Goal: Task Accomplishment & Management: Manage account settings

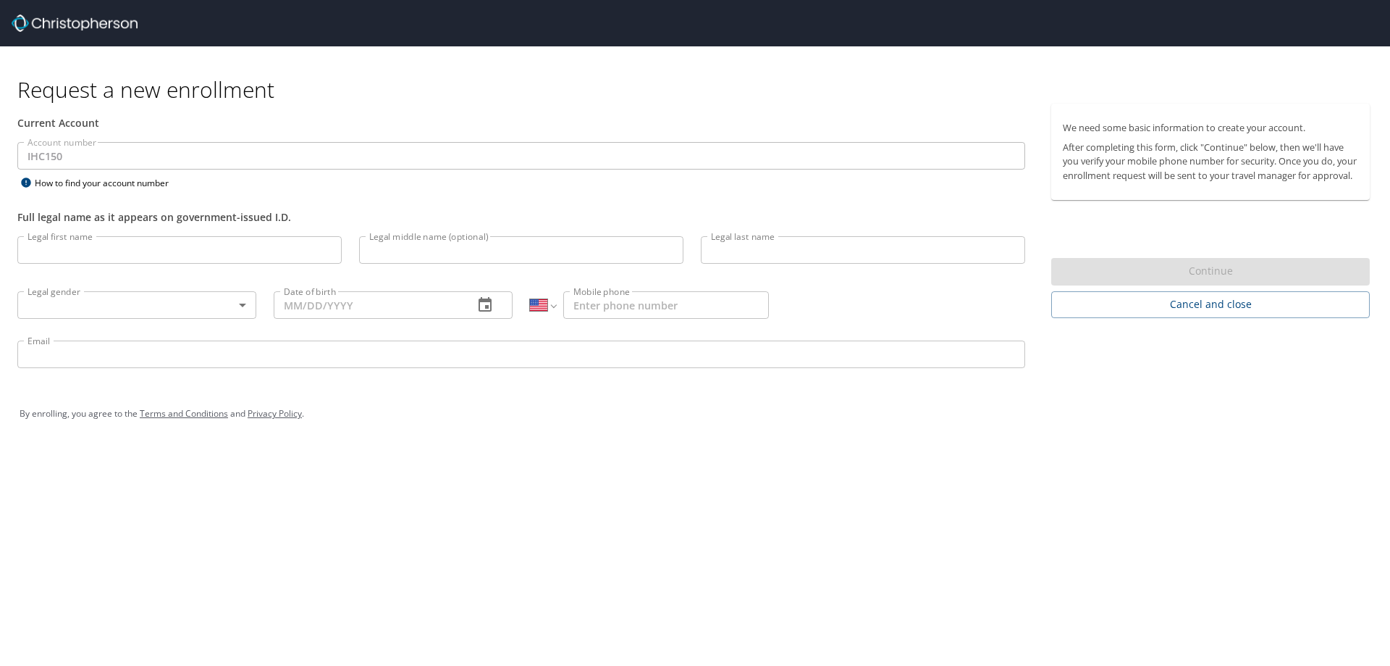
select select "US"
click at [96, 22] on img at bounding box center [75, 22] width 126 height 17
click at [24, 25] on img at bounding box center [75, 22] width 126 height 17
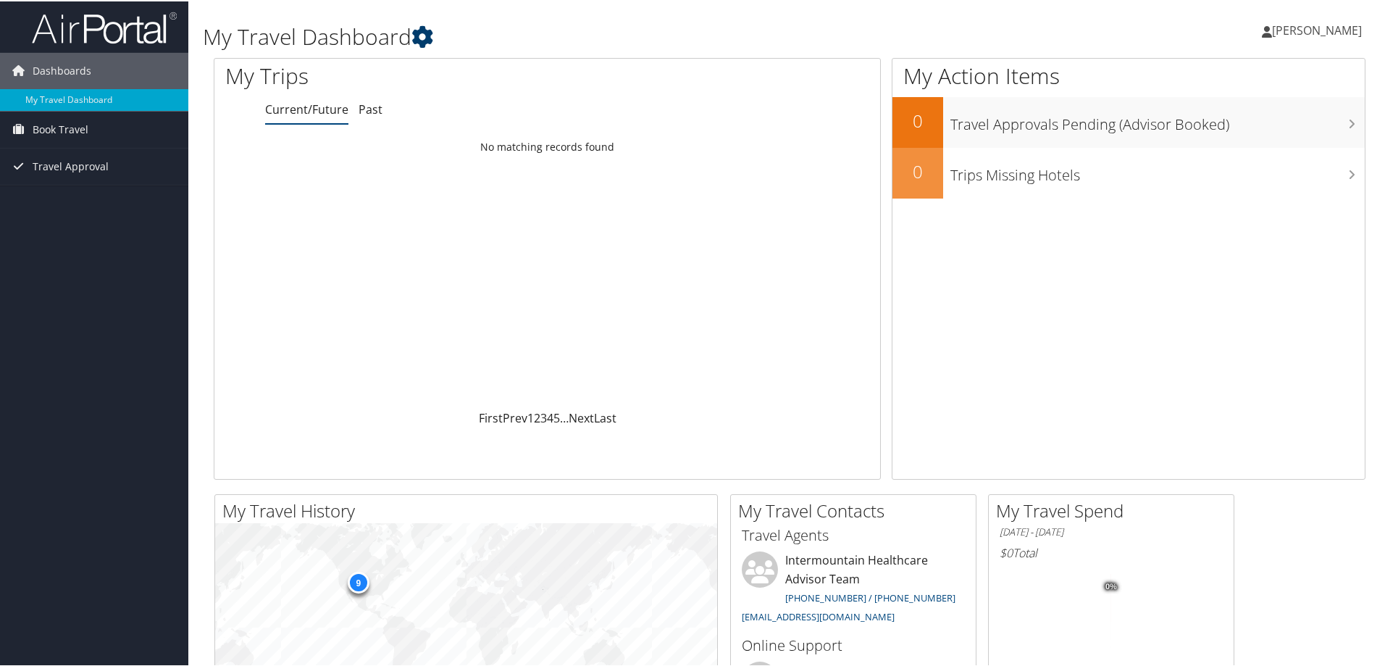
click at [420, 35] on icon at bounding box center [422, 36] width 22 height 22
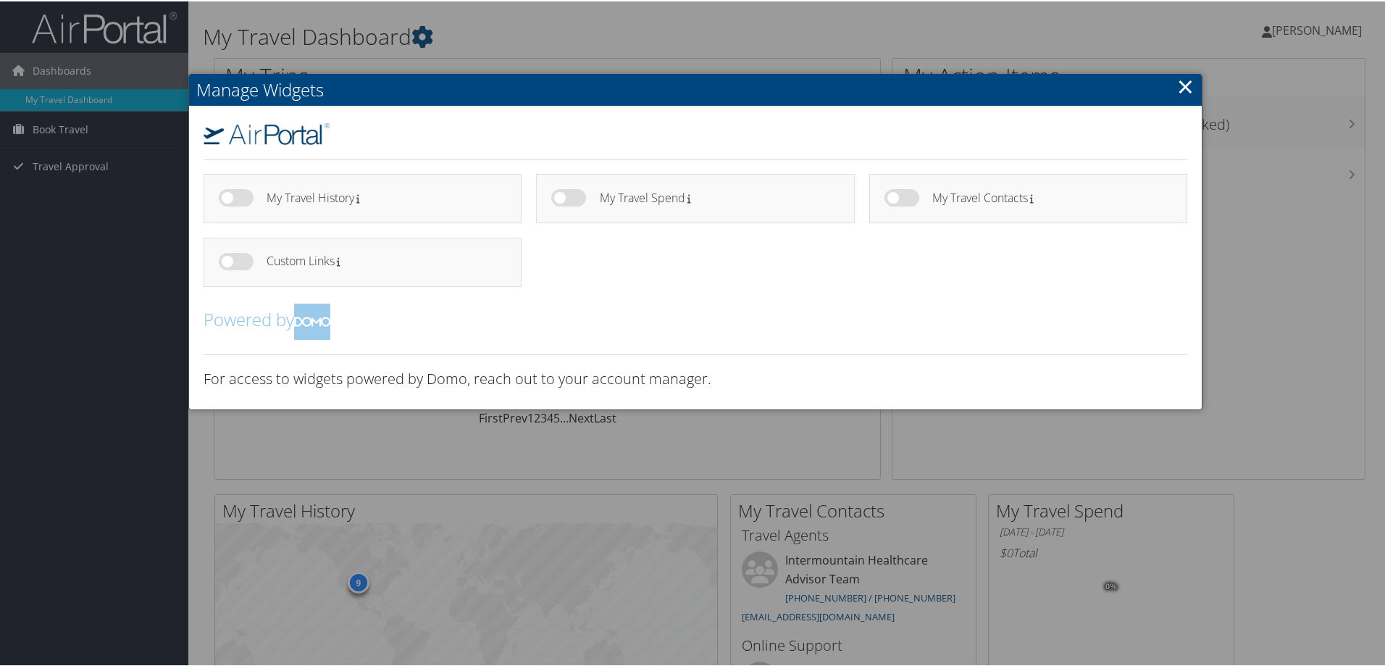
click at [1183, 85] on link "×" at bounding box center [1185, 84] width 17 height 29
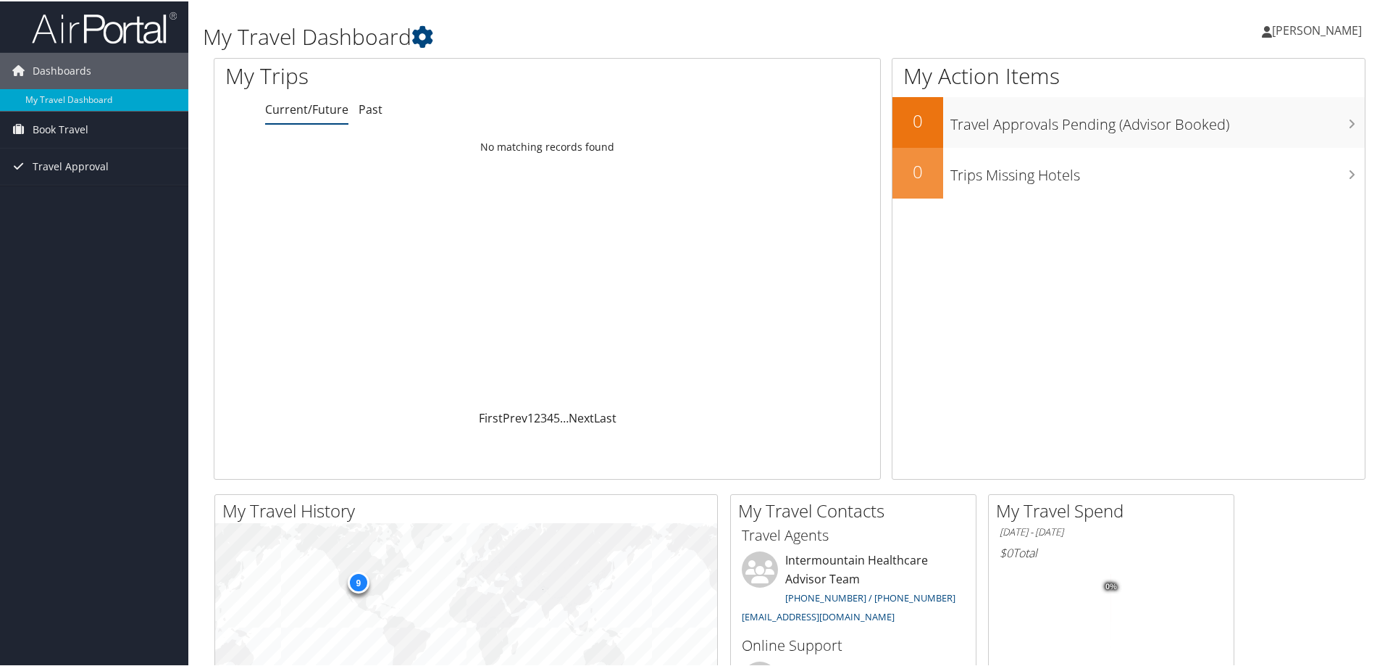
click at [1333, 28] on span "[PERSON_NAME]" at bounding box center [1317, 29] width 90 height 16
click at [1233, 83] on link "My Settings" at bounding box center [1277, 79] width 161 height 25
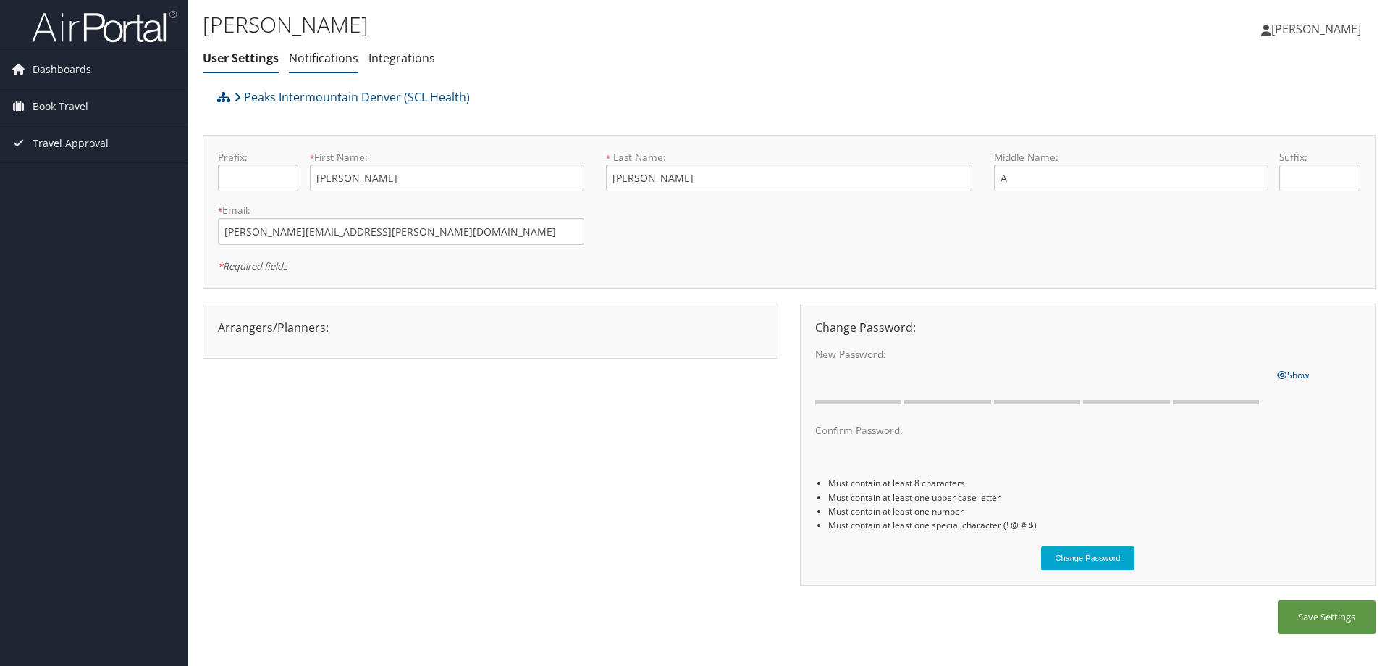
click at [319, 60] on link "Notifications" at bounding box center [324, 58] width 70 height 16
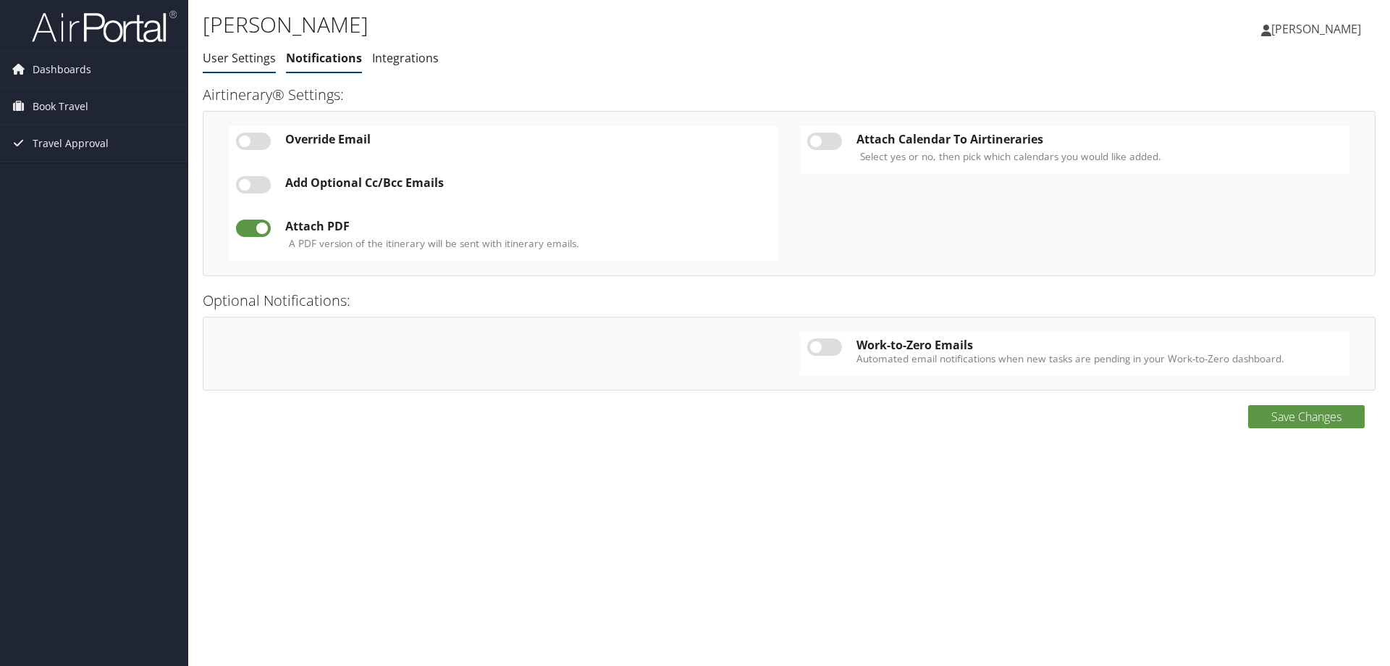
click at [248, 60] on link "User Settings" at bounding box center [239, 58] width 73 height 16
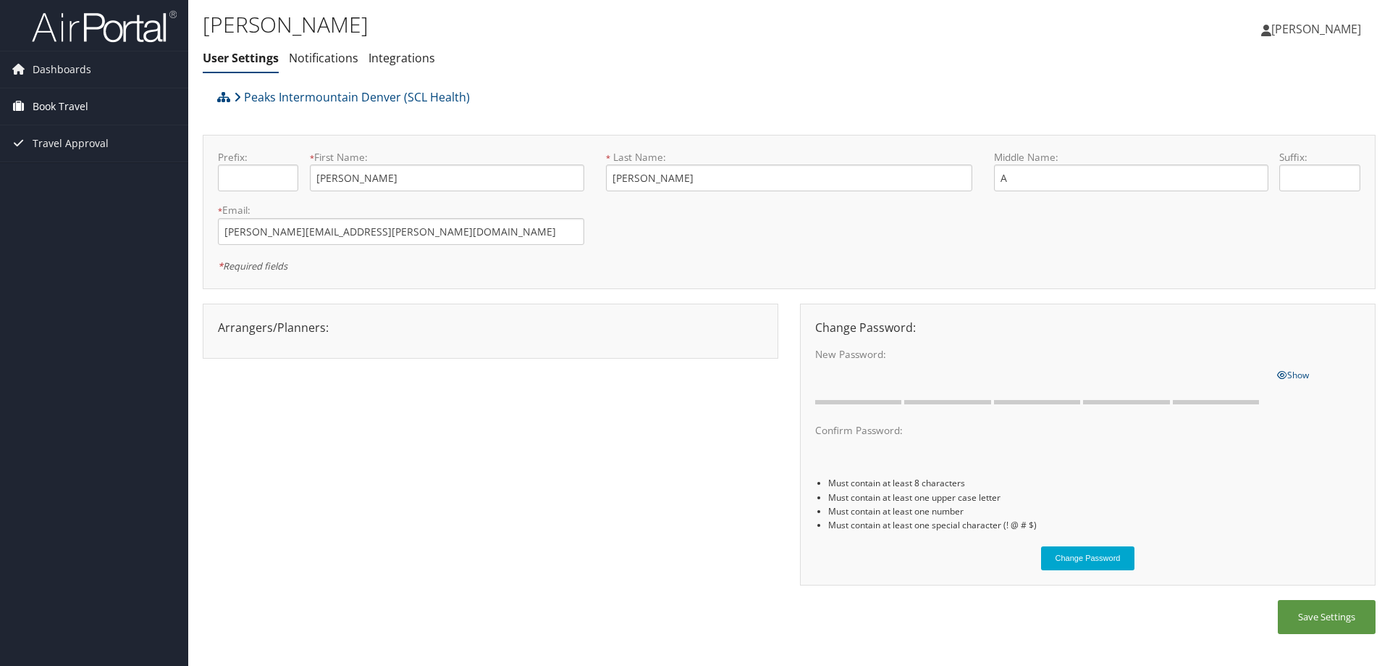
click at [69, 99] on span "Book Travel" at bounding box center [61, 106] width 56 height 36
click at [75, 177] on span "Travel Approval" at bounding box center [71, 187] width 76 height 36
click at [1272, 32] on icon at bounding box center [1267, 31] width 10 height 12
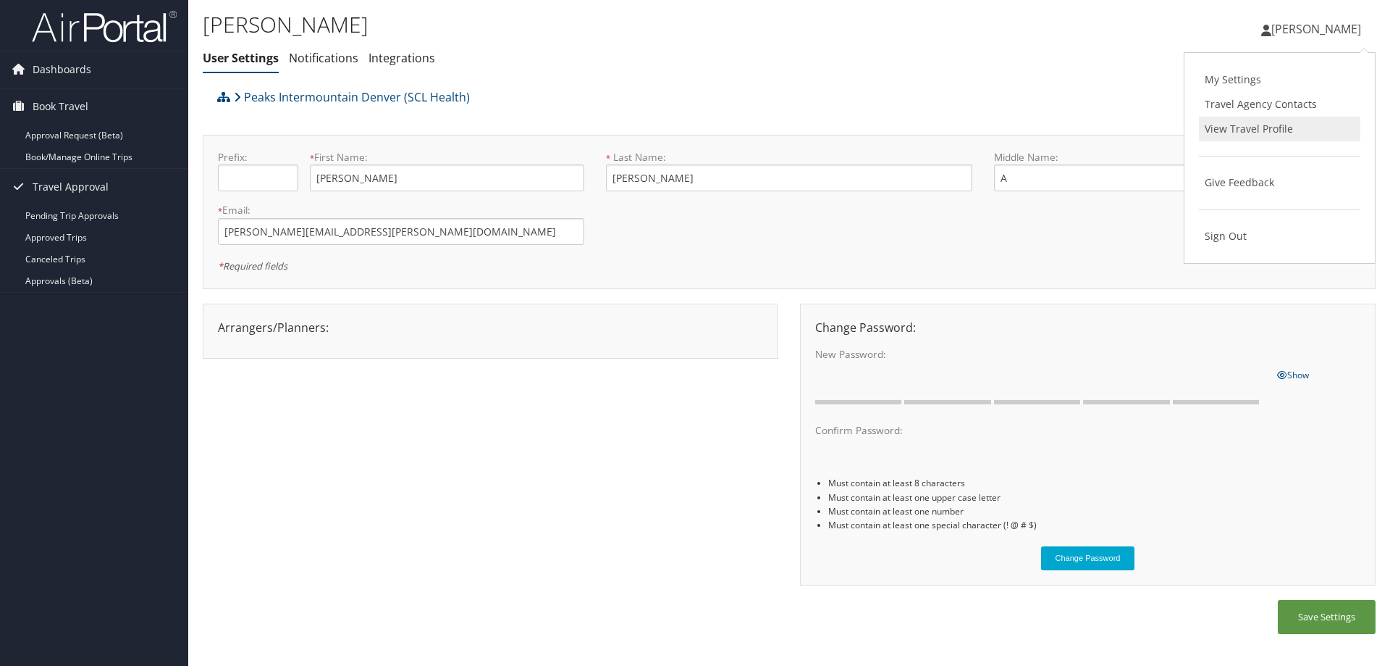
click at [1264, 127] on link "View Travel Profile" at bounding box center [1279, 129] width 161 height 25
